Goal: Transaction & Acquisition: Purchase product/service

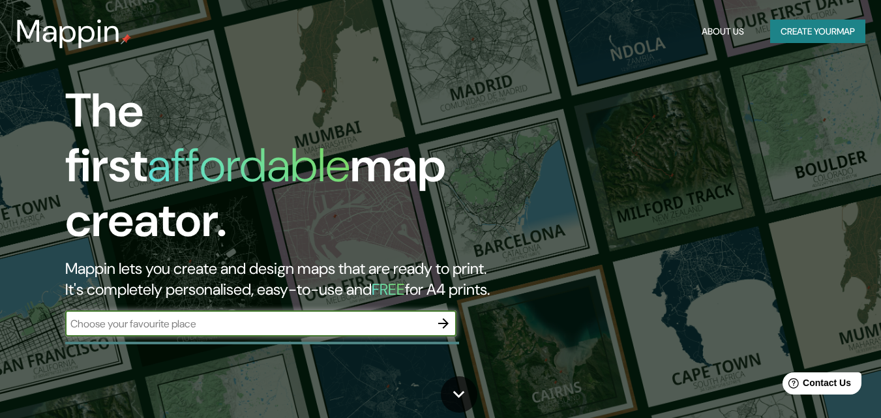
click at [153, 316] on input "text" at bounding box center [247, 323] width 365 height 15
click at [404, 316] on input "text" at bounding box center [247, 323] width 365 height 15
type input "p"
type input "cordoba [GEOGRAPHIC_DATA]"
click at [436, 316] on icon "button" at bounding box center [444, 324] width 16 height 16
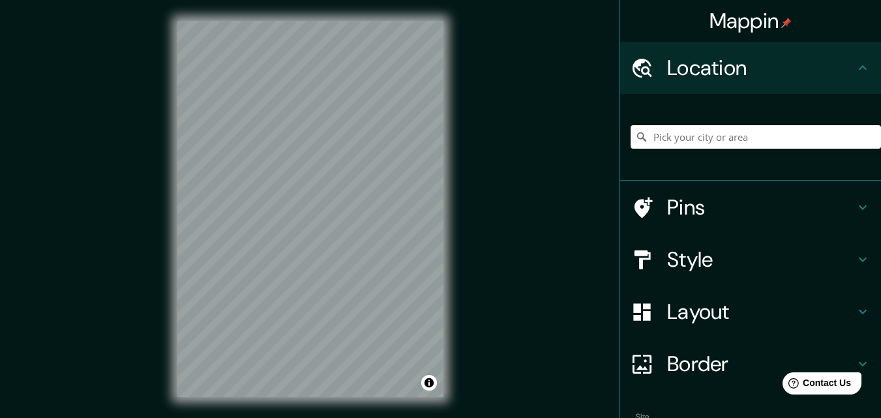
click at [748, 140] on input "Pick your city or area" at bounding box center [756, 136] width 250 height 23
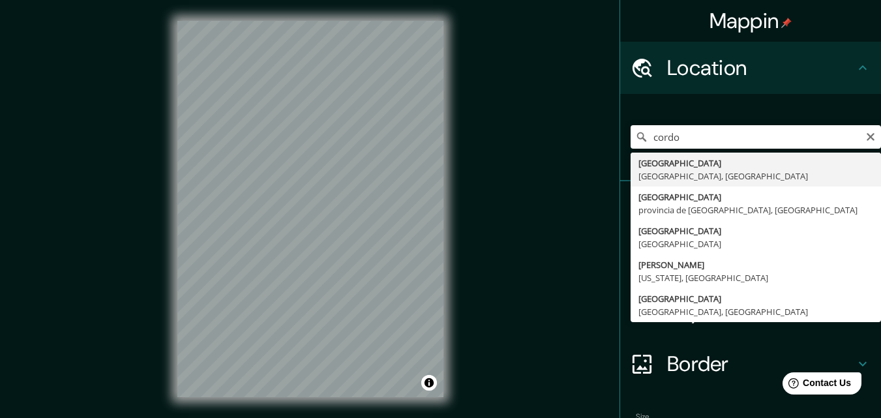
type input "[GEOGRAPHIC_DATA], [GEOGRAPHIC_DATA], [GEOGRAPHIC_DATA]"
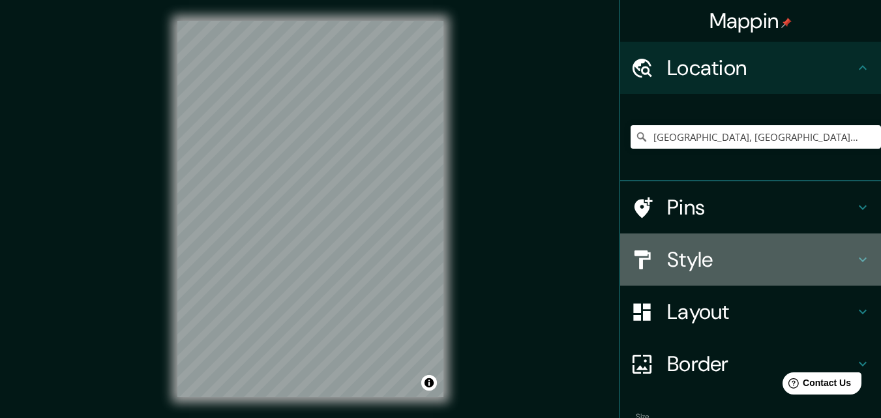
click at [746, 256] on h4 "Style" at bounding box center [761, 260] width 188 height 26
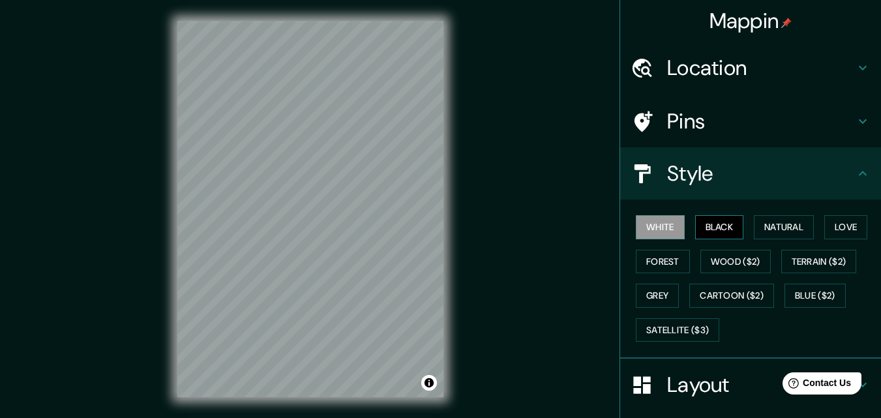
click at [709, 233] on button "Black" at bounding box center [719, 227] width 49 height 24
click at [770, 234] on button "Natural" at bounding box center [784, 227] width 60 height 24
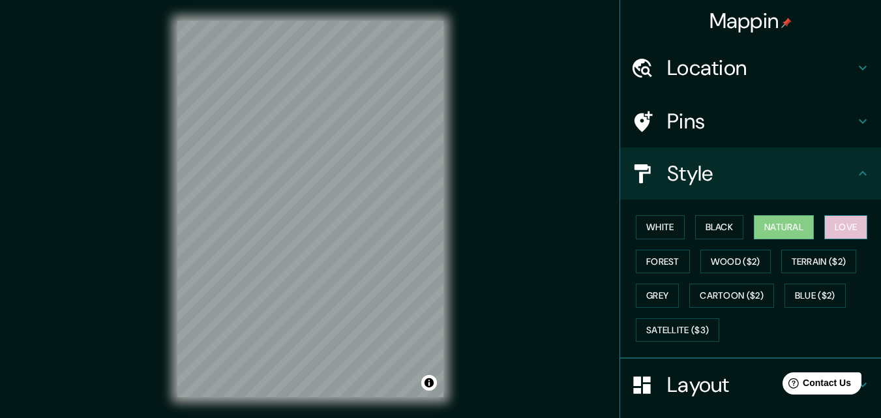
click at [831, 228] on button "Love" at bounding box center [845, 227] width 43 height 24
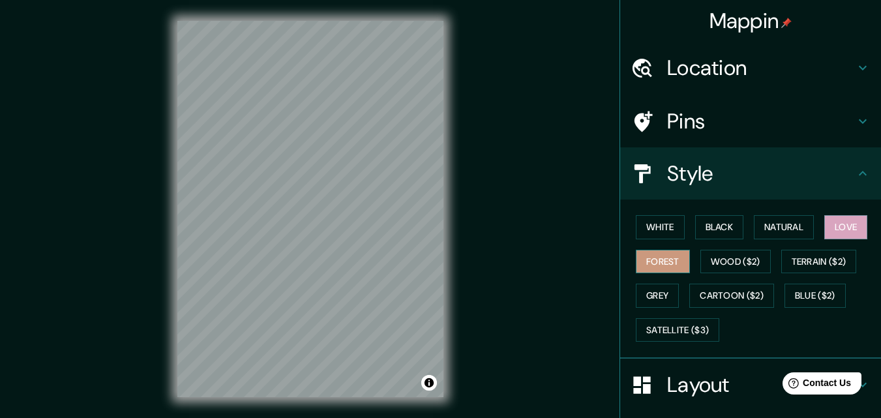
click at [676, 261] on button "Forest" at bounding box center [663, 262] width 54 height 24
click at [721, 257] on button "Wood ($2)" at bounding box center [736, 262] width 70 height 24
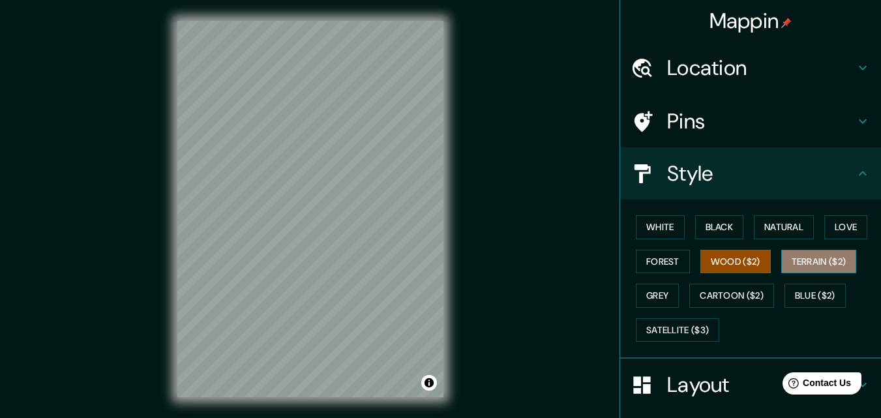
click at [816, 256] on button "Terrain ($2)" at bounding box center [819, 262] width 76 height 24
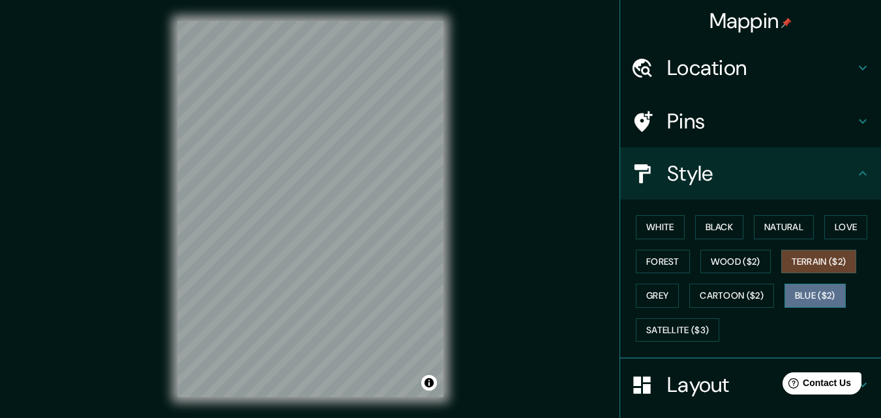
click at [821, 296] on button "Blue ($2)" at bounding box center [815, 296] width 61 height 24
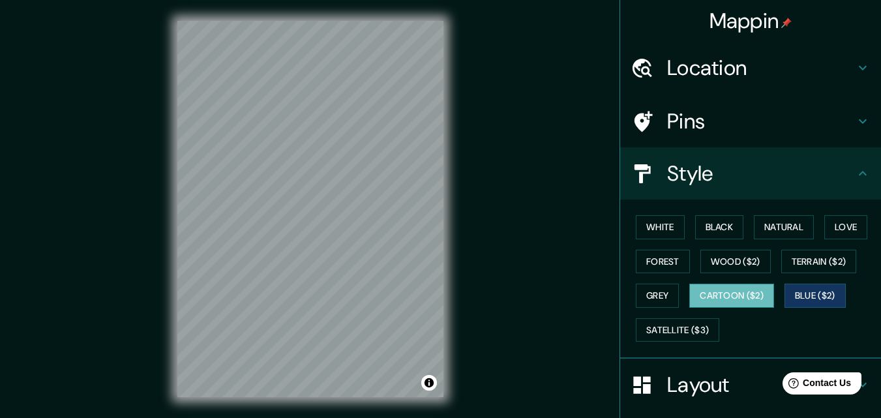
click at [731, 303] on button "Cartoon ($2)" at bounding box center [731, 296] width 85 height 24
click at [654, 292] on button "Grey" at bounding box center [657, 296] width 43 height 24
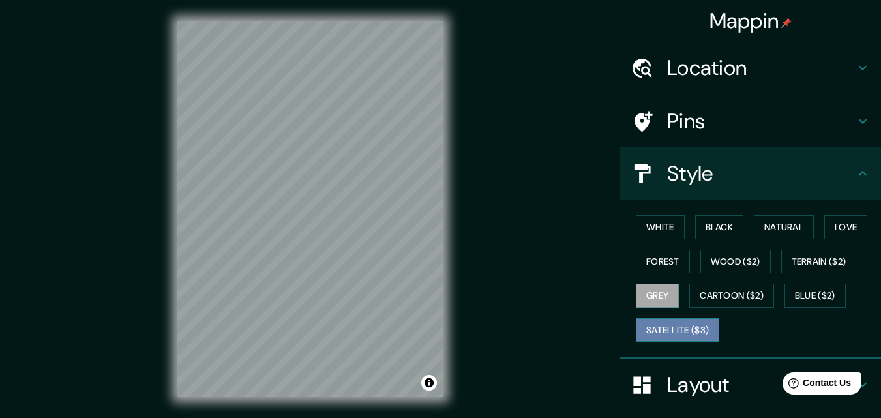
click at [665, 321] on button "Satellite ($3)" at bounding box center [677, 330] width 83 height 24
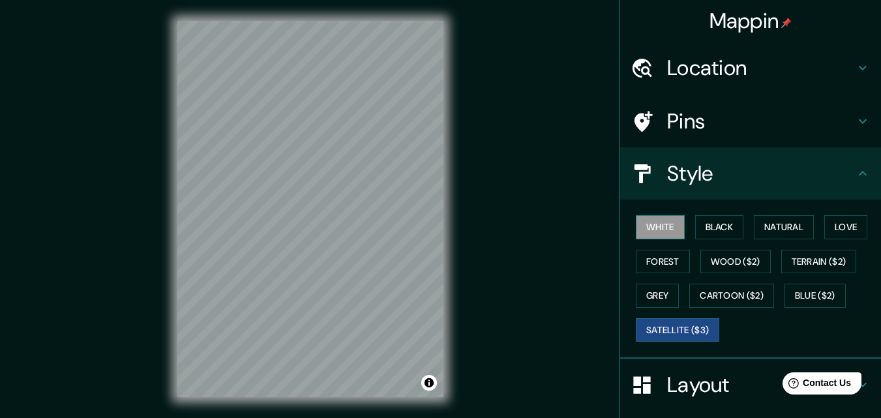
click at [652, 232] on button "White" at bounding box center [660, 227] width 49 height 24
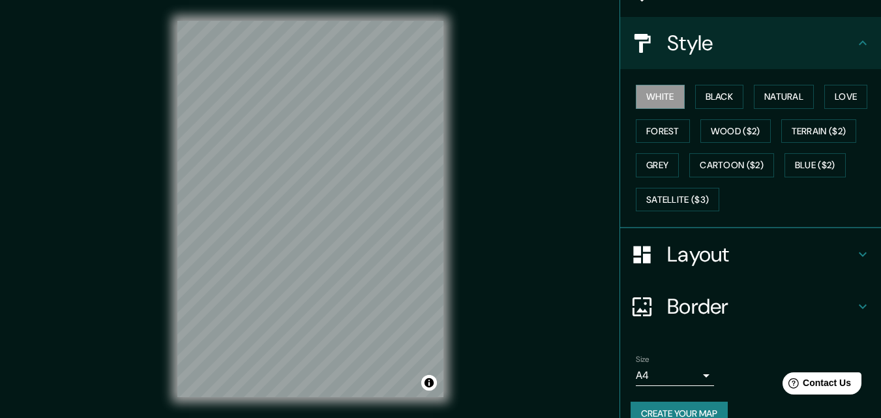
click at [768, 252] on h4 "Layout" at bounding box center [761, 254] width 188 height 26
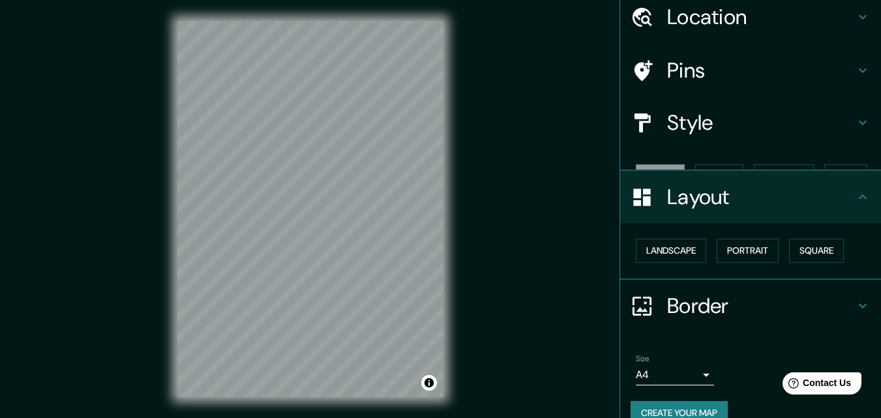
scroll to position [51, 0]
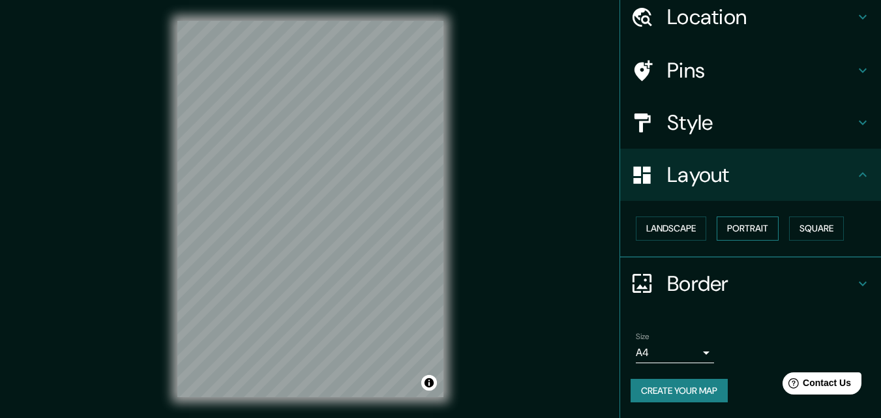
click at [729, 235] on button "Portrait" at bounding box center [748, 229] width 62 height 24
click at [806, 234] on button "Square" at bounding box center [816, 229] width 55 height 24
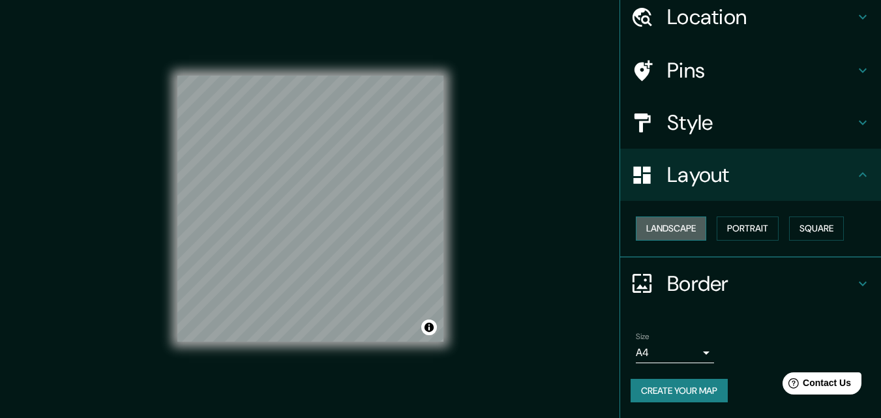
click at [677, 234] on button "Landscape" at bounding box center [671, 229] width 70 height 24
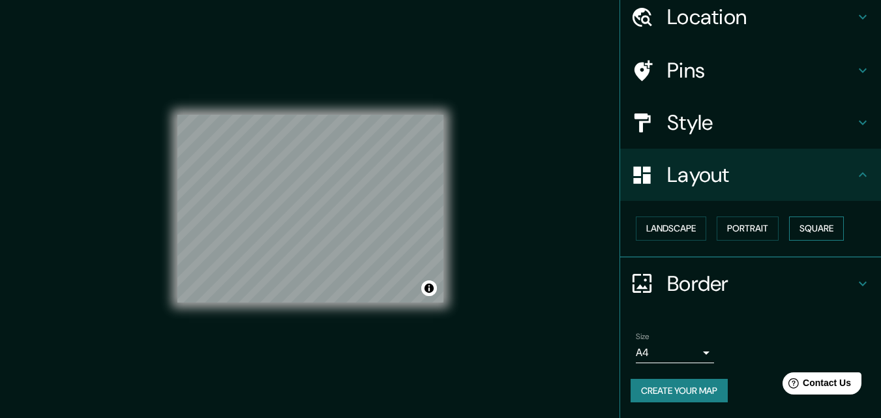
click at [796, 229] on button "Square" at bounding box center [816, 229] width 55 height 24
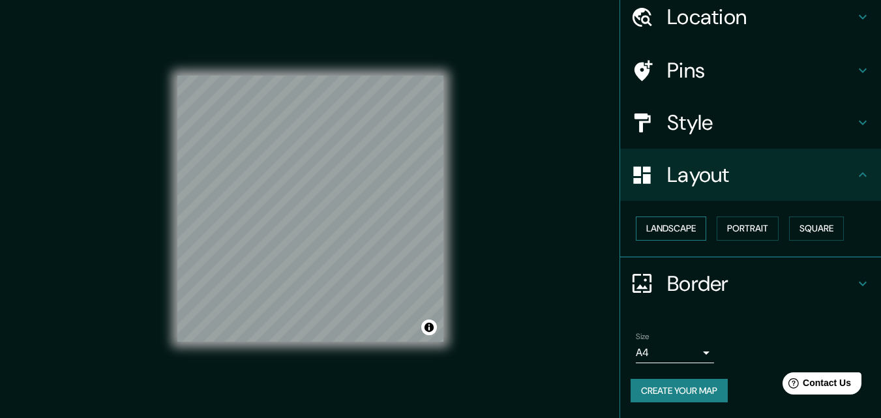
click at [674, 231] on button "Landscape" at bounding box center [671, 229] width 70 height 24
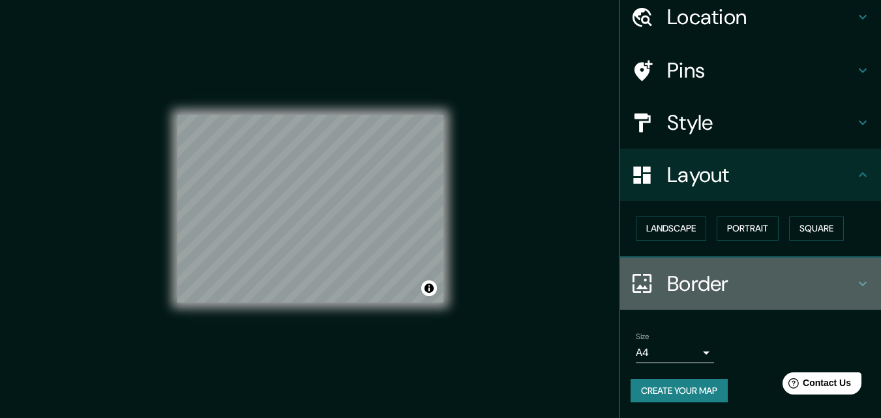
click at [691, 290] on h4 "Border" at bounding box center [761, 284] width 188 height 26
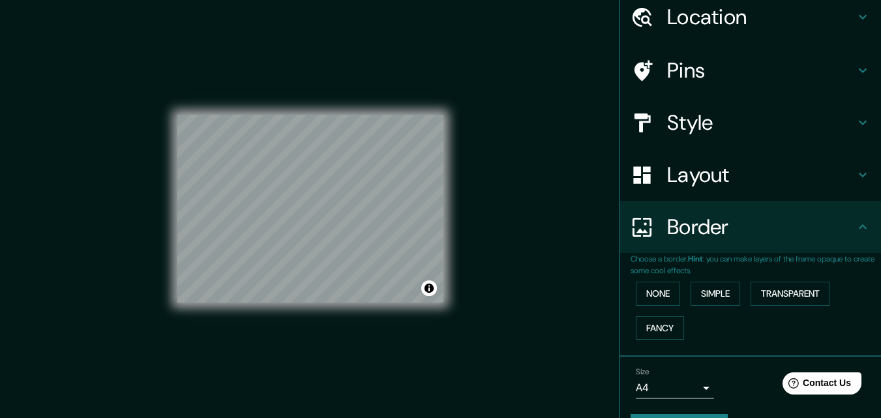
click at [731, 226] on h4 "Border" at bounding box center [761, 227] width 188 height 26
click at [730, 189] on div "Layout" at bounding box center [750, 175] width 261 height 52
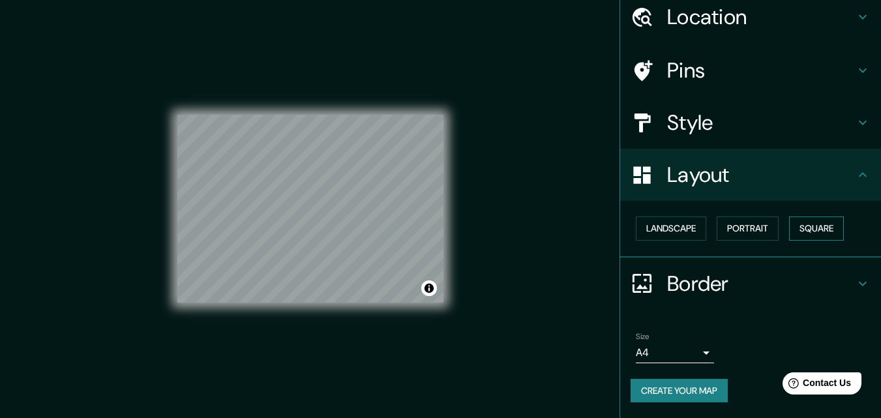
click at [793, 230] on button "Square" at bounding box center [816, 229] width 55 height 24
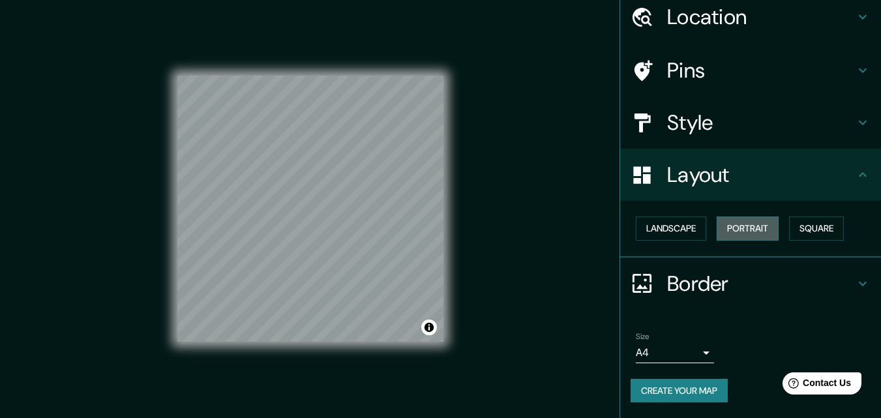
click at [752, 230] on button "Portrait" at bounding box center [748, 229] width 62 height 24
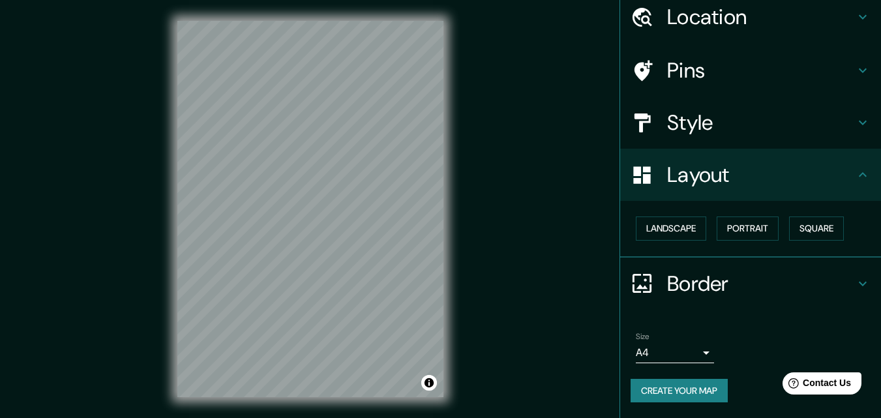
click at [720, 295] on h4 "Border" at bounding box center [761, 284] width 188 height 26
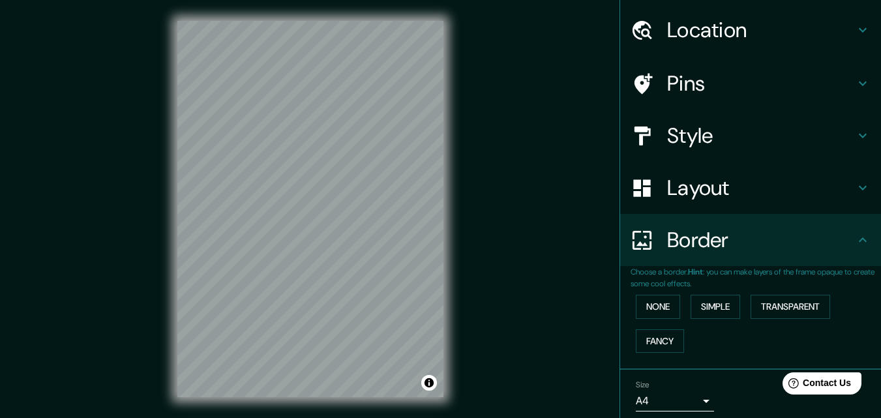
scroll to position [0, 0]
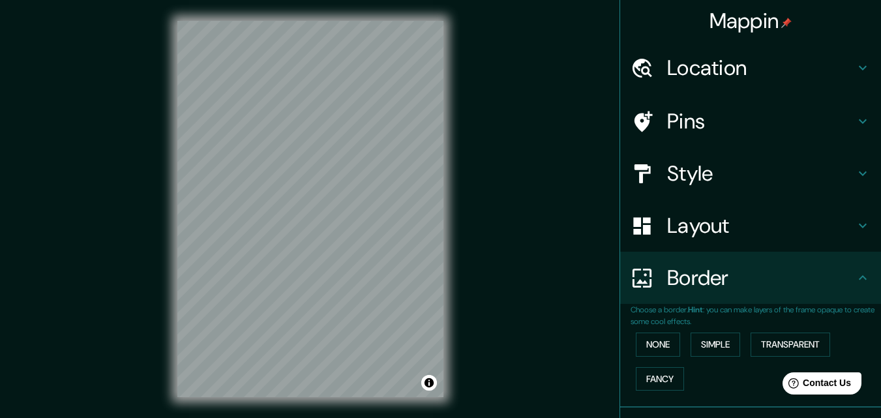
click at [727, 80] on h4 "Location" at bounding box center [761, 68] width 188 height 26
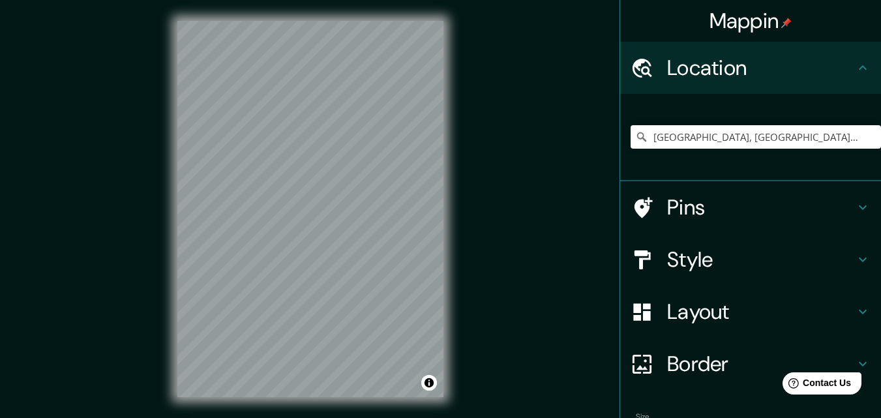
click at [728, 79] on h4 "Location" at bounding box center [761, 68] width 188 height 26
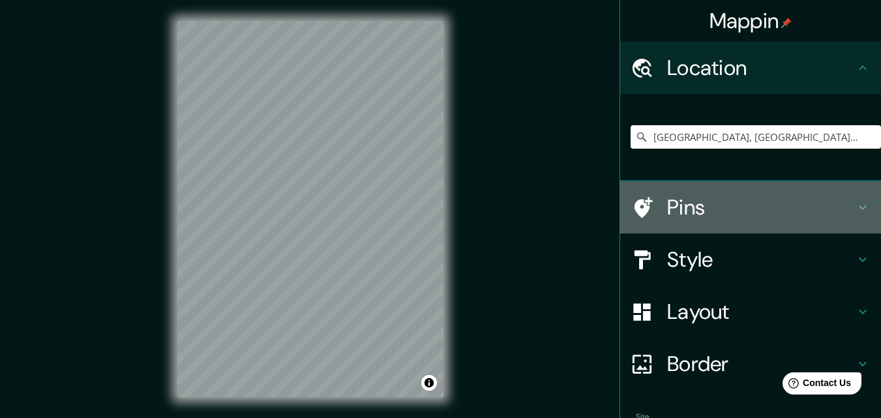
click at [716, 212] on h4 "Pins" at bounding box center [761, 207] width 188 height 26
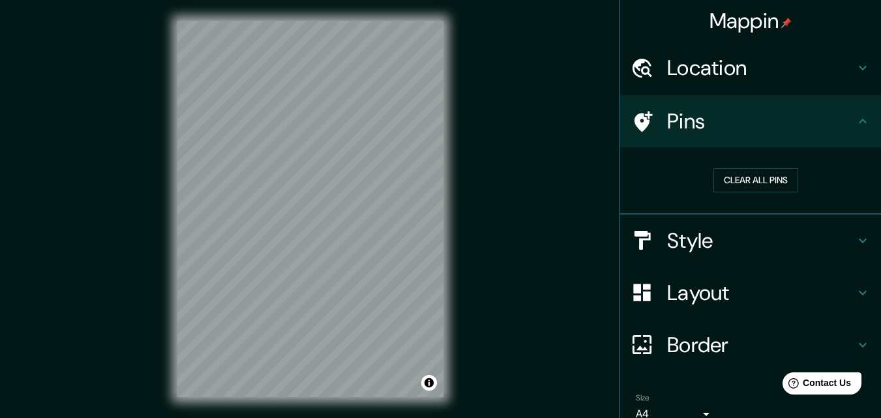
click at [712, 228] on h4 "Style" at bounding box center [761, 241] width 188 height 26
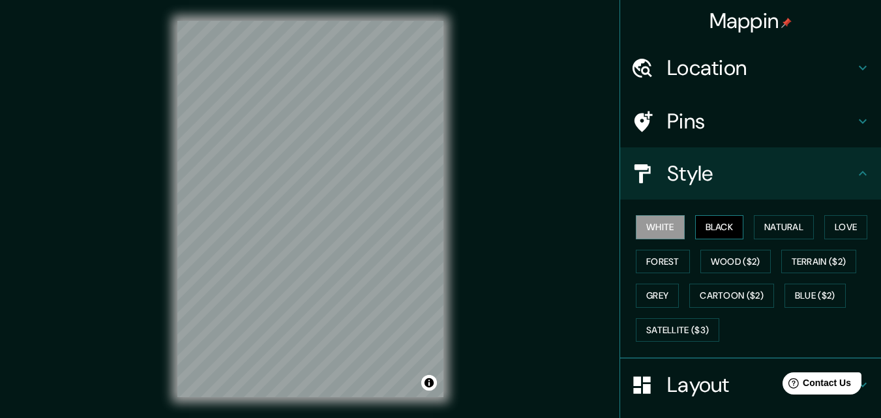
click at [723, 228] on button "Black" at bounding box center [719, 227] width 49 height 24
click at [756, 230] on button "Natural" at bounding box center [784, 227] width 60 height 24
click at [636, 223] on button "White" at bounding box center [660, 227] width 49 height 24
